Goal: Task Accomplishment & Management: Complete application form

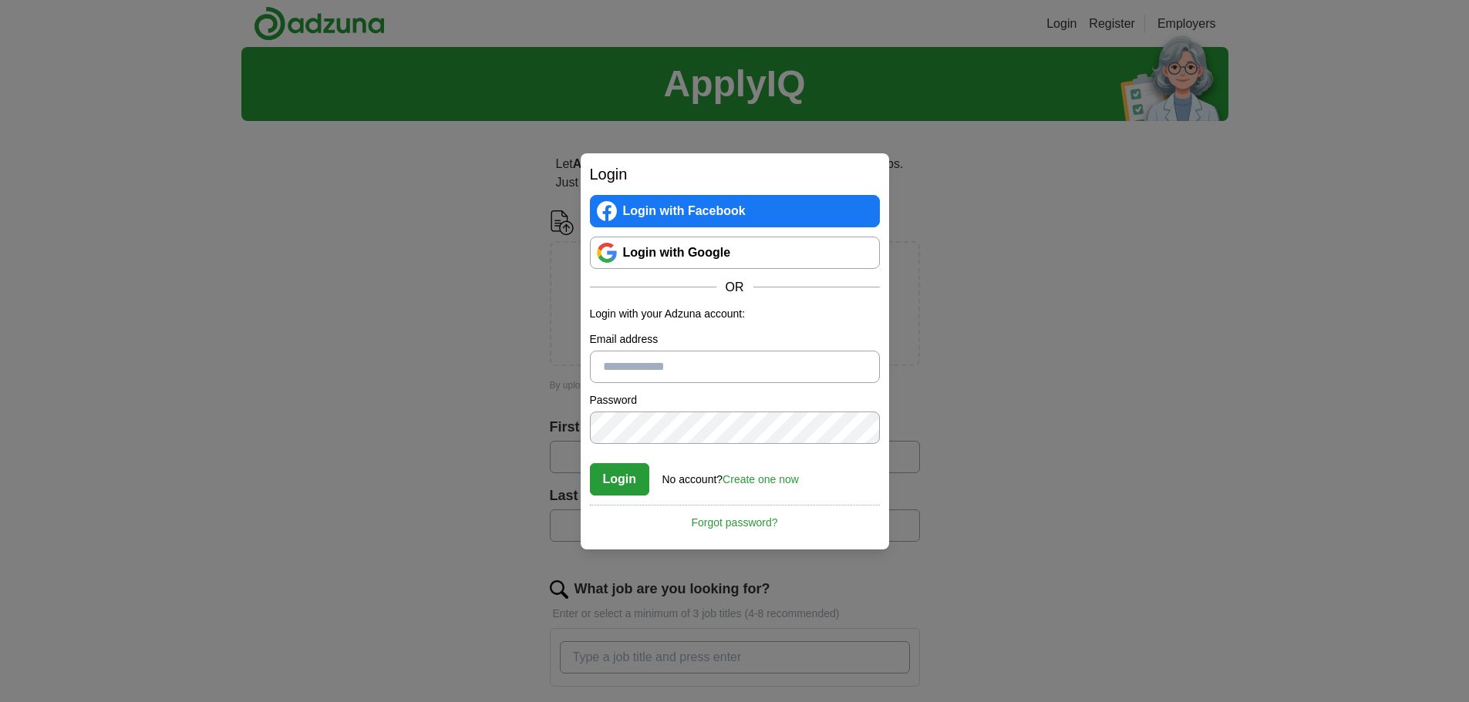
type input "**********"
click at [1134, 376] on div "**********" at bounding box center [734, 351] width 1469 height 702
click at [615, 480] on button "Login" at bounding box center [620, 479] width 60 height 32
